Goal: Find specific page/section: Find specific page/section

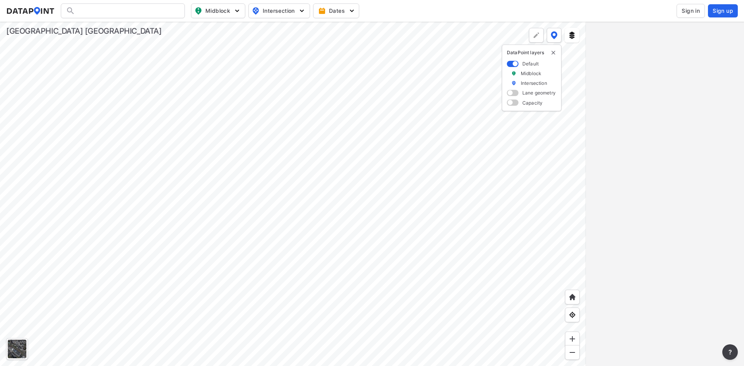
click at [683, 13] on span "Sign in" at bounding box center [690, 11] width 18 height 8
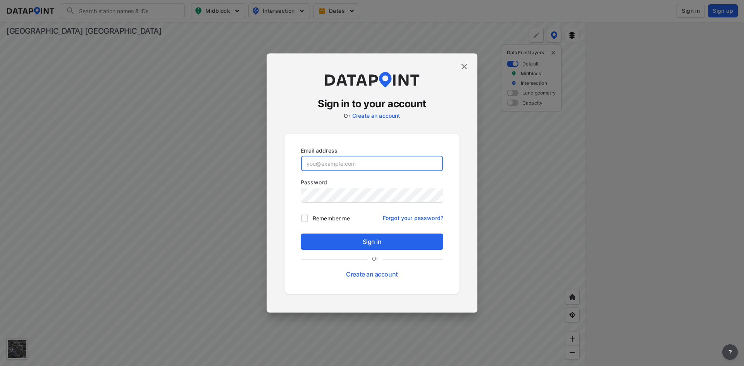
type input "[EMAIL_ADDRESS][DOMAIN_NAME]"
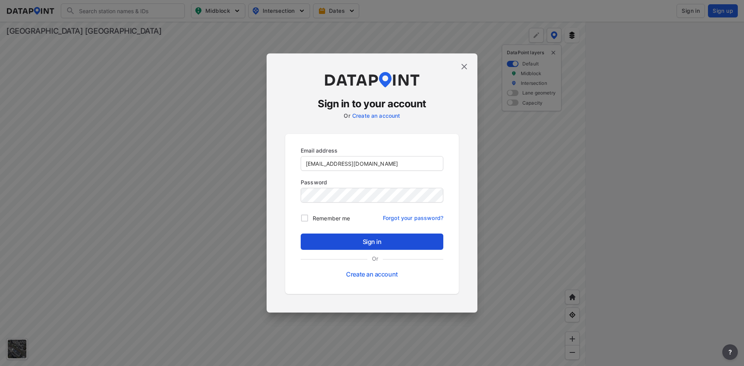
click at [335, 245] on span "Sign in" at bounding box center [372, 241] width 130 height 9
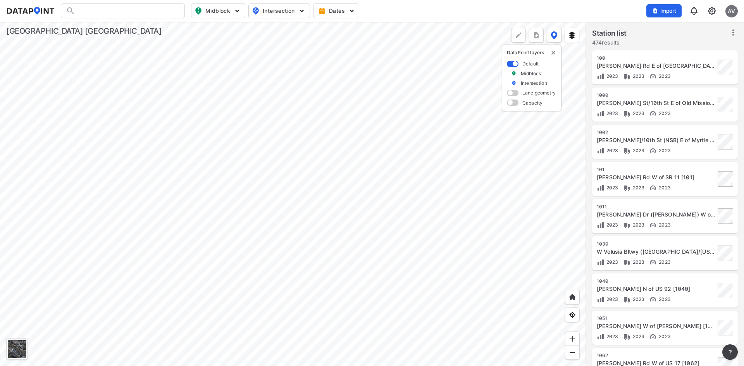
click at [708, 12] on img at bounding box center [711, 10] width 9 height 9
click at [687, 32] on link "Data management" at bounding box center [678, 30] width 67 height 8
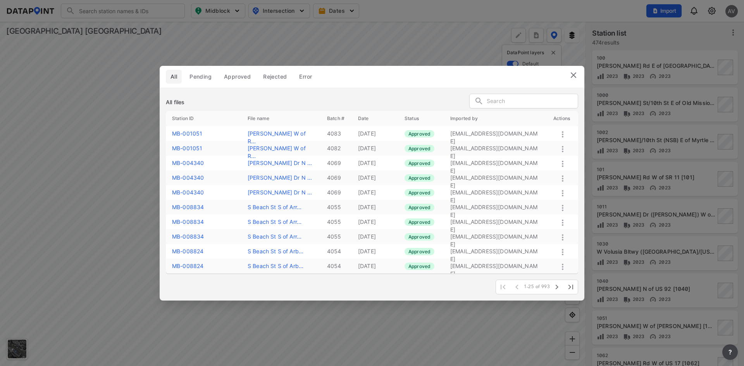
click at [233, 77] on span "Approved" at bounding box center [237, 77] width 27 height 8
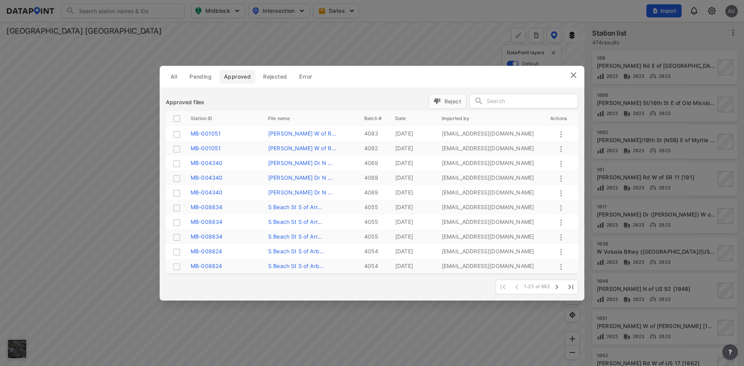
click at [492, 101] on input "text" at bounding box center [531, 102] width 91 height 12
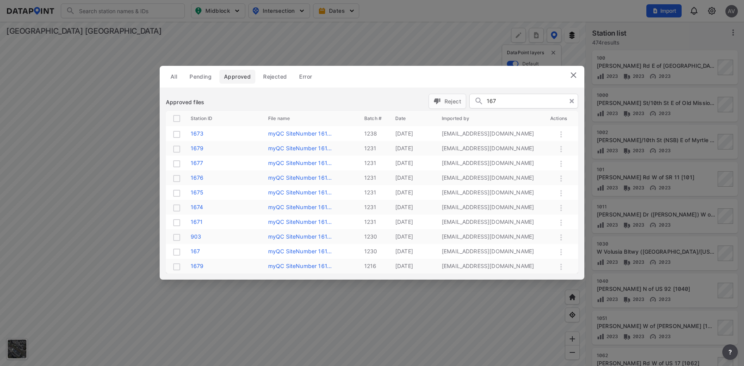
click at [515, 103] on input "167" at bounding box center [529, 102] width 87 height 12
click at [302, 134] on label "myQC SiteNumber 161..." at bounding box center [300, 133] width 64 height 7
click at [198, 133] on label "1673" at bounding box center [197, 133] width 13 height 7
drag, startPoint x: 518, startPoint y: 102, endPoint x: 458, endPoint y: 97, distance: 59.9
click at [460, 98] on form "Reject 167" at bounding box center [502, 102] width 149 height 17
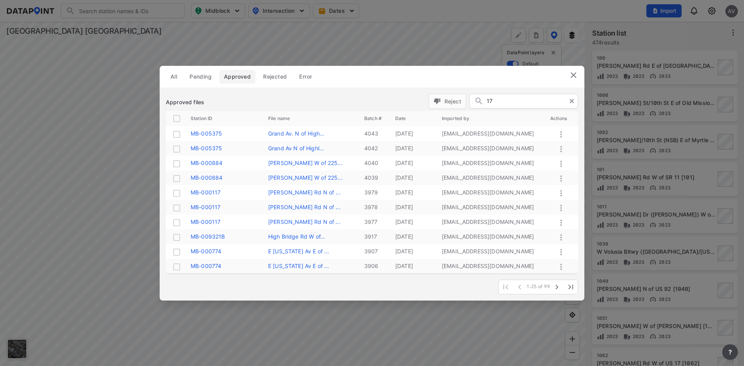
type input "171"
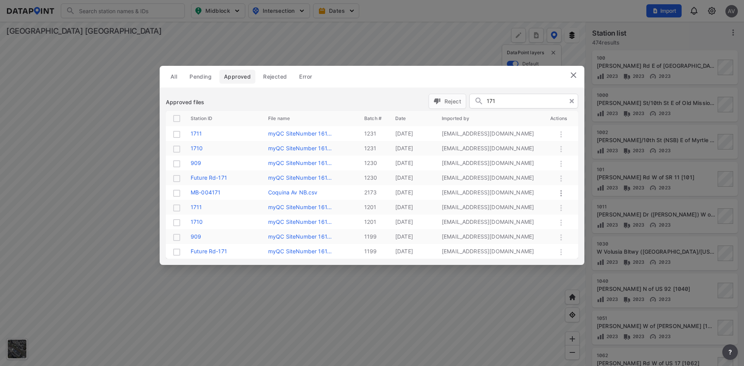
drag, startPoint x: 501, startPoint y: 101, endPoint x: 475, endPoint y: 96, distance: 26.4
click at [476, 101] on div "171" at bounding box center [523, 101] width 109 height 15
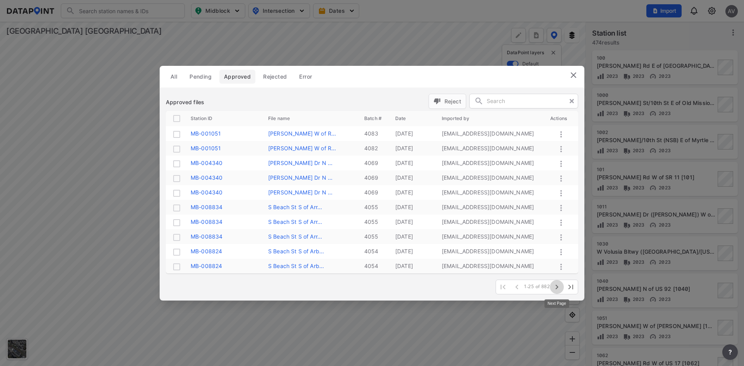
click at [558, 290] on icon "button" at bounding box center [556, 286] width 9 height 9
click at [557, 290] on icon "button" at bounding box center [556, 286] width 9 height 9
click at [553, 290] on icon "button" at bounding box center [556, 286] width 9 height 9
click at [555, 289] on icon "button" at bounding box center [556, 286] width 9 height 9
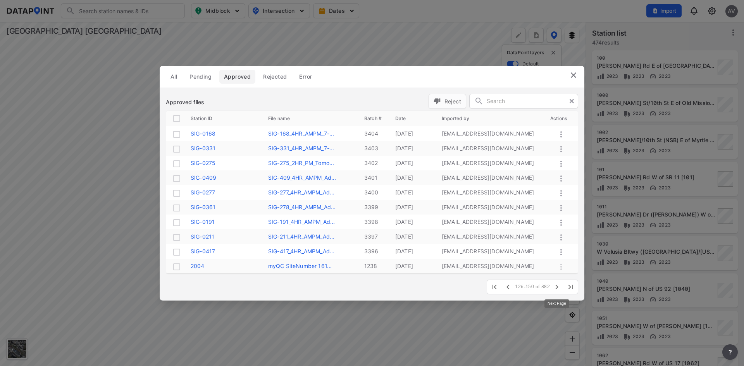
click at [555, 289] on icon "button" at bounding box center [556, 286] width 9 height 9
click at [193, 132] on label "1999" at bounding box center [198, 133] width 14 height 7
click at [558, 289] on icon "button" at bounding box center [556, 286] width 9 height 9
click at [559, 285] on icon "button" at bounding box center [556, 286] width 9 height 9
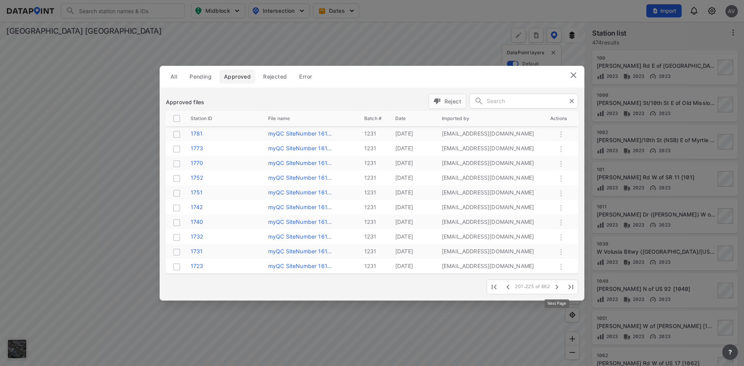
click at [554, 288] on icon "button" at bounding box center [556, 286] width 9 height 9
click at [557, 289] on icon "button" at bounding box center [556, 286] width 9 height 9
click at [193, 224] on label "1467" at bounding box center [197, 221] width 13 height 7
click at [572, 73] on img at bounding box center [572, 74] width 9 height 9
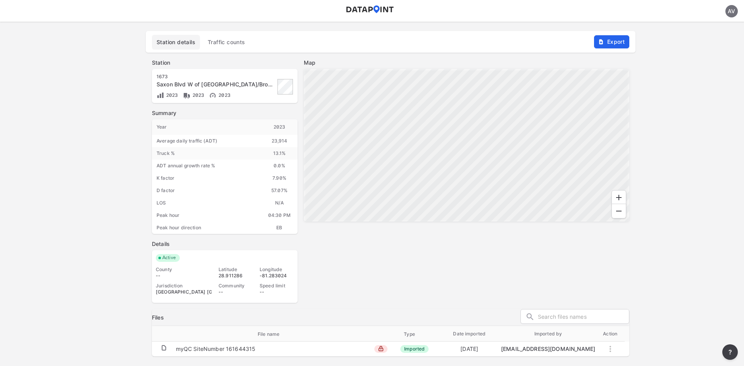
click at [219, 40] on span "Traffic counts" at bounding box center [227, 42] width 38 height 8
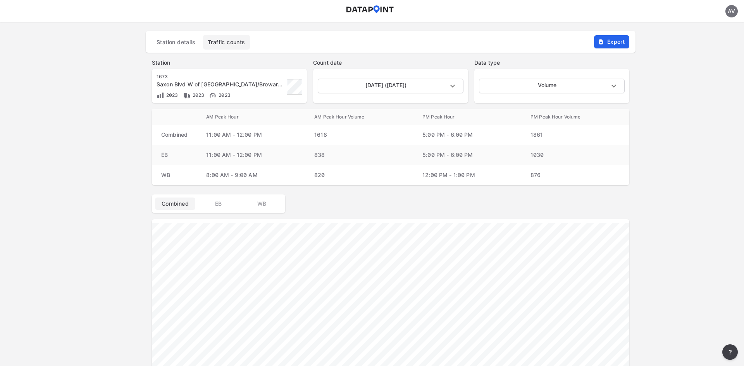
drag, startPoint x: 630, startPoint y: 82, endPoint x: 623, endPoint y: 82, distance: 6.2
click at [629, 82] on div "Station 1673 Saxon Blvd W of Veterans Memorial Pkwy/Broward Av [1673] 2023 2023…" at bounding box center [390, 81] width 489 height 57
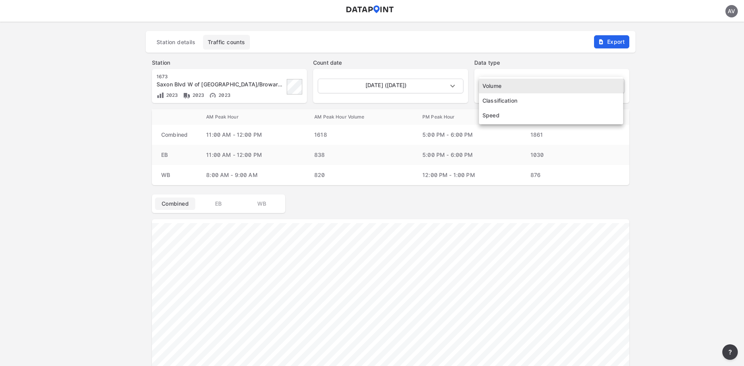
click at [609, 22] on body "AV Station details Traffic counts Export Station 1673 Saxon Blvd W of Veterans …" at bounding box center [372, 22] width 744 height 0
click at [565, 103] on li "Classification" at bounding box center [551, 100] width 144 height 15
type input "Classification"
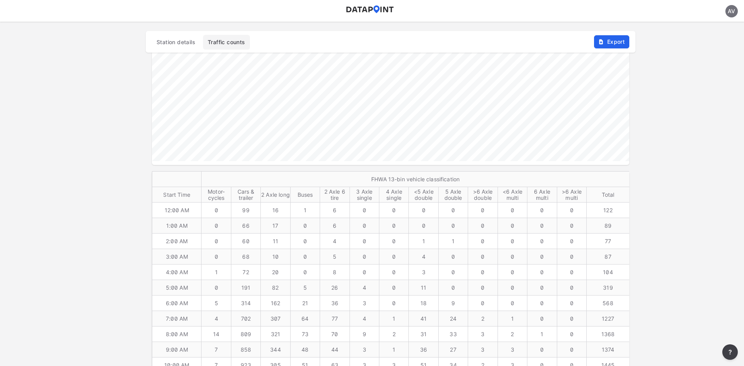
scroll to position [271, 0]
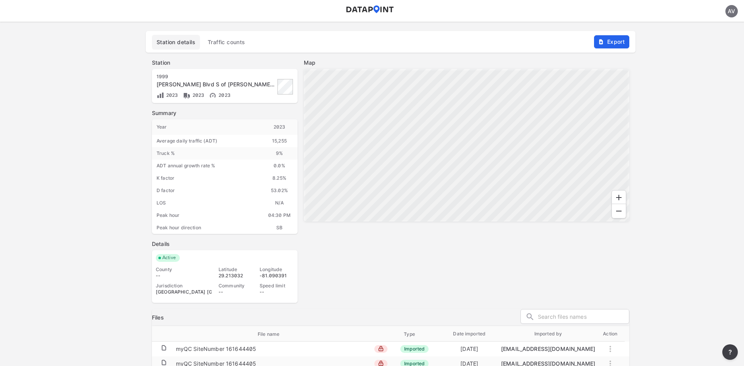
click at [243, 40] on span "Traffic counts" at bounding box center [227, 42] width 38 height 8
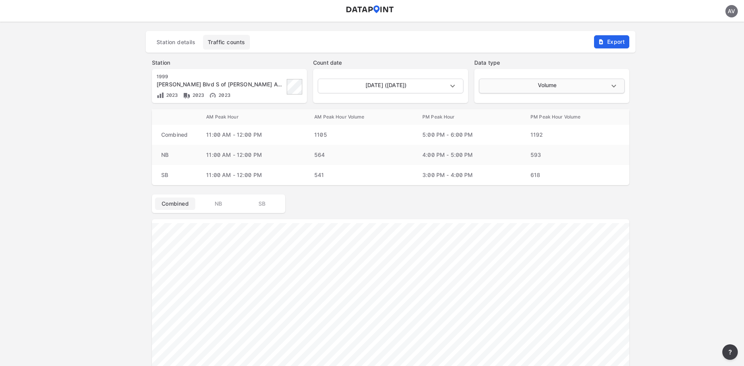
click at [561, 22] on body "AV Station details Traffic counts Export Station 1999 Williamson Blvd S of Maso…" at bounding box center [372, 22] width 744 height 0
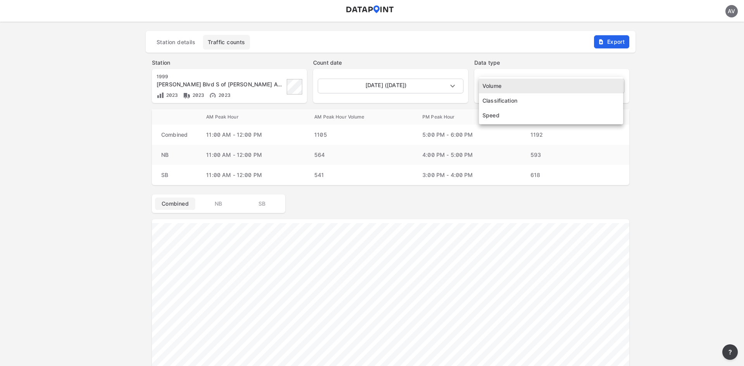
click at [548, 100] on li "Classification" at bounding box center [551, 100] width 144 height 15
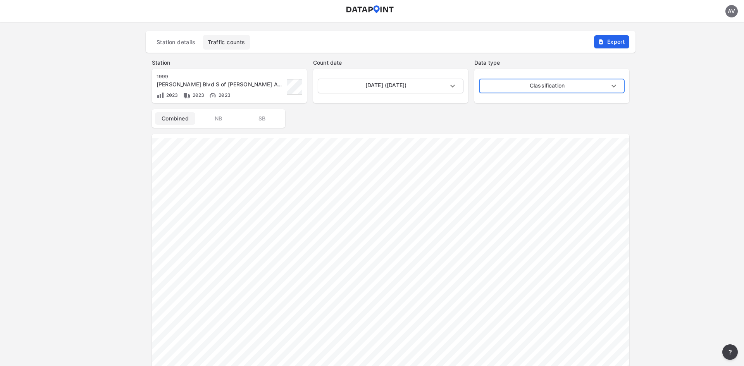
type input "Classification"
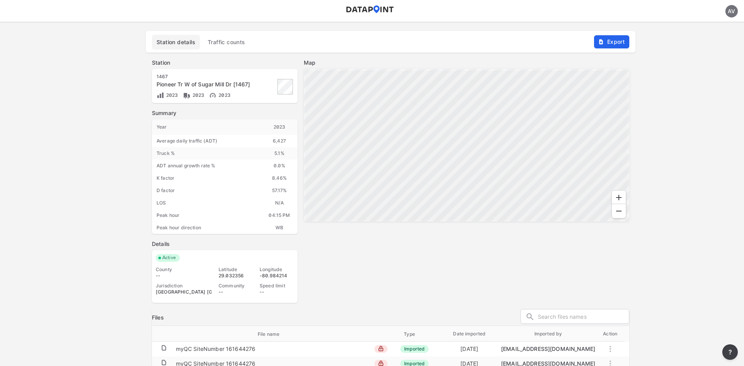
click at [222, 51] on div "Station details Traffic counts" at bounding box center [390, 44] width 477 height 19
click at [222, 43] on span "Traffic counts" at bounding box center [227, 42] width 38 height 8
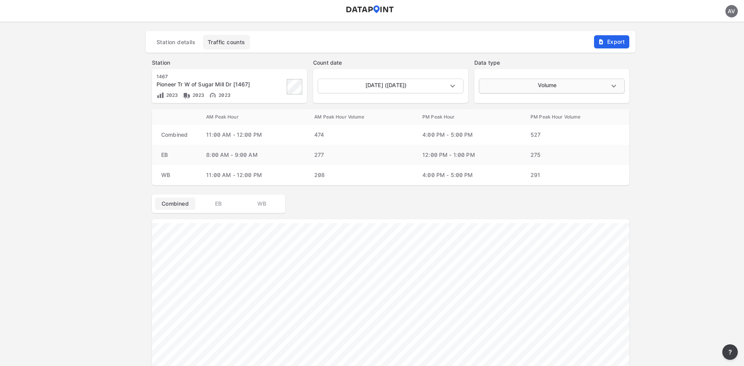
click at [580, 22] on body "AV Station details Traffic counts Export Station 1467 Pioneer Tr W of Sugar Mil…" at bounding box center [372, 22] width 744 height 0
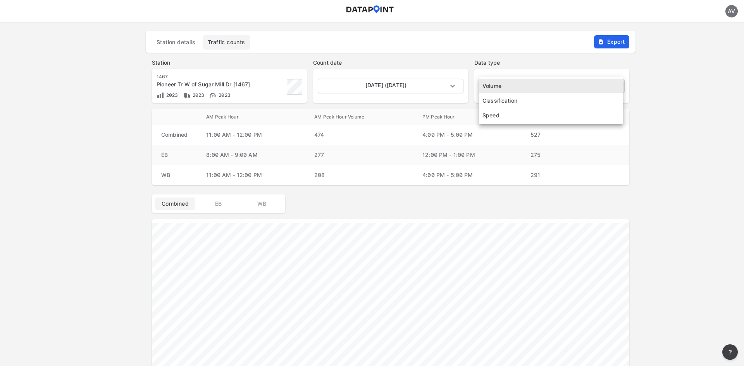
click at [527, 105] on li "Classification" at bounding box center [551, 100] width 144 height 15
type input "Classification"
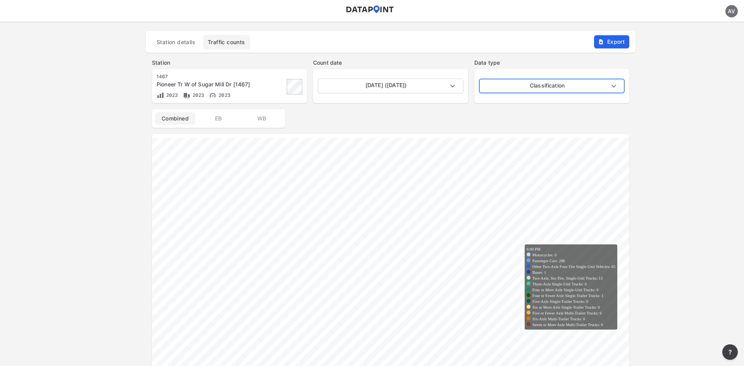
scroll to position [310, 0]
